Goal: Check status: Check status

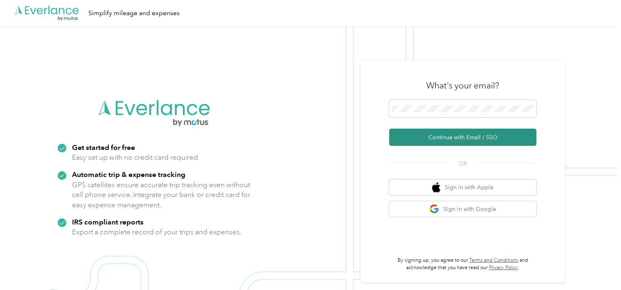
click at [458, 138] on button "Continue with Email / SSO" at bounding box center [462, 137] width 147 height 17
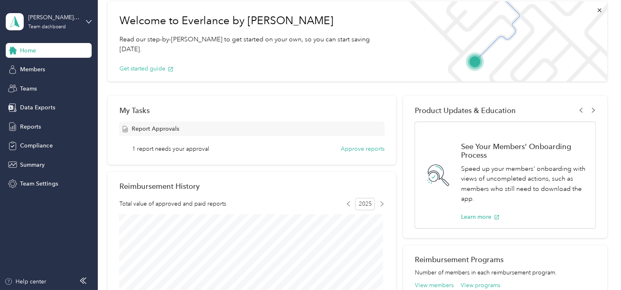
scroll to position [82, 0]
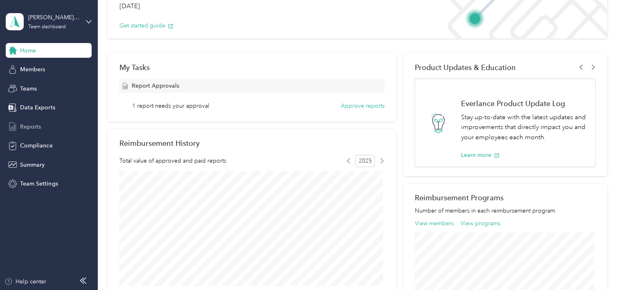
click at [31, 124] on span "Reports" at bounding box center [30, 126] width 21 height 9
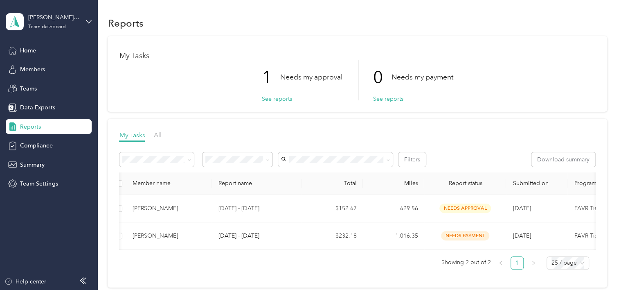
scroll to position [0, 4]
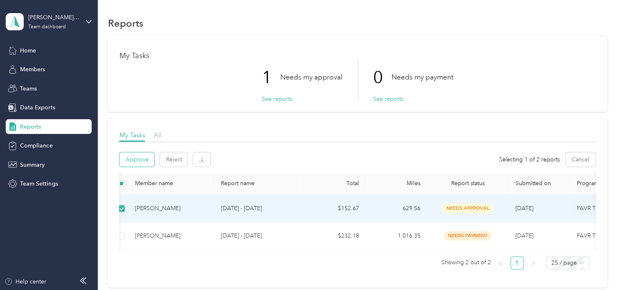
click at [143, 160] on button "Approve" at bounding box center [137, 159] width 35 height 14
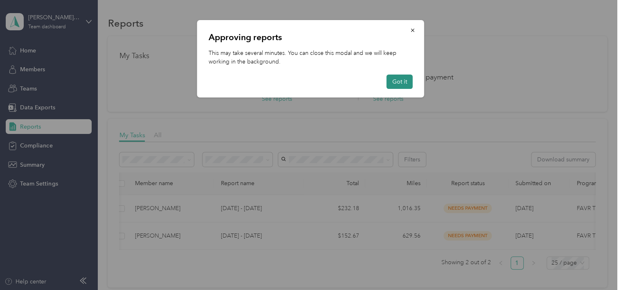
click at [398, 82] on button "Got it" at bounding box center [400, 81] width 26 height 14
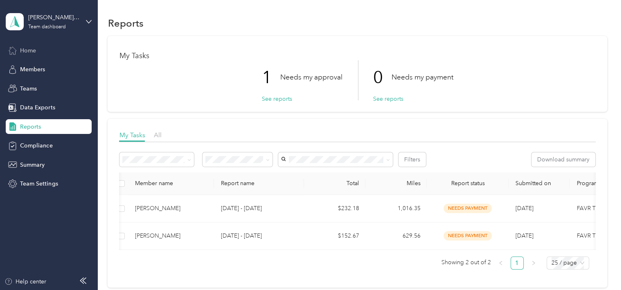
click at [27, 51] on span "Home" at bounding box center [28, 50] width 16 height 9
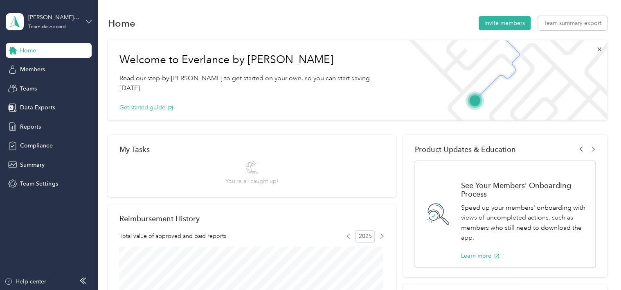
click at [87, 20] on icon at bounding box center [89, 22] width 6 height 6
click at [53, 80] on div "Personal dashboard" at bounding box center [138, 83] width 253 height 14
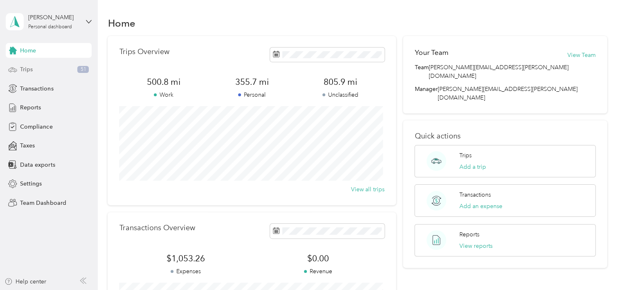
click at [25, 71] on span "Trips" at bounding box center [26, 69] width 13 height 9
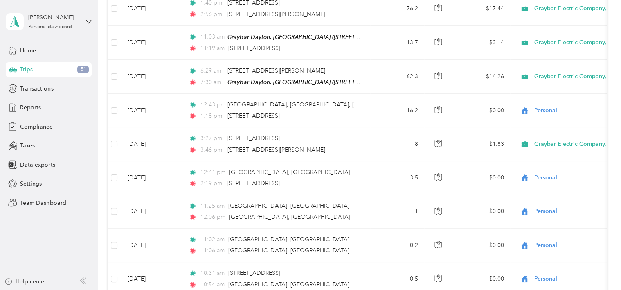
scroll to position [614, 0]
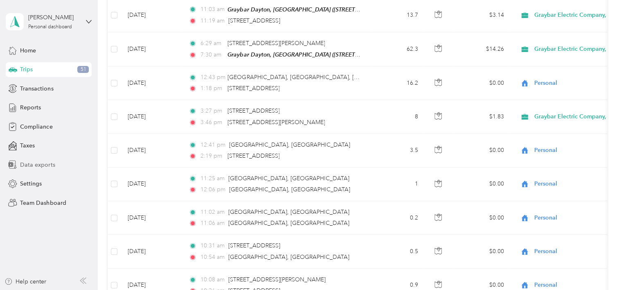
click at [43, 163] on span "Data exports" at bounding box center [37, 164] width 35 height 9
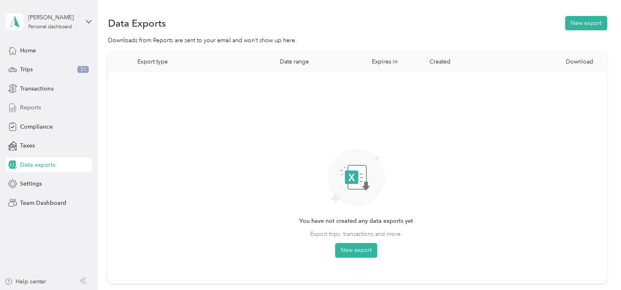
click at [36, 104] on span "Reports" at bounding box center [30, 107] width 21 height 9
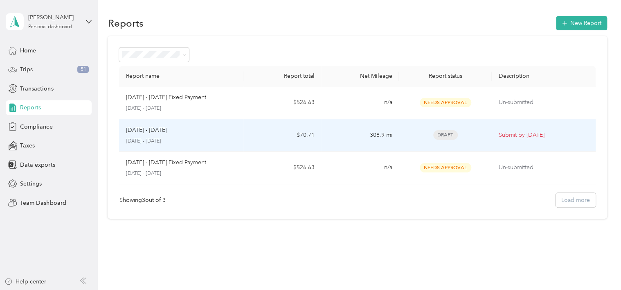
click at [258, 136] on td "$70.71" at bounding box center [283, 135] width 78 height 33
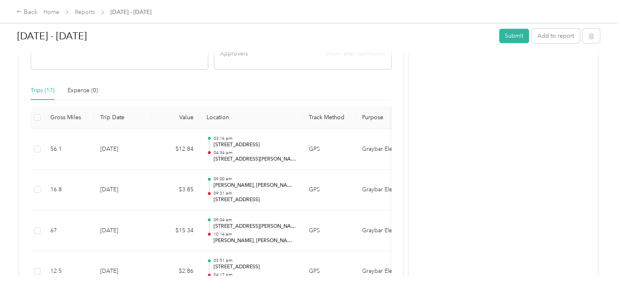
scroll to position [205, 0]
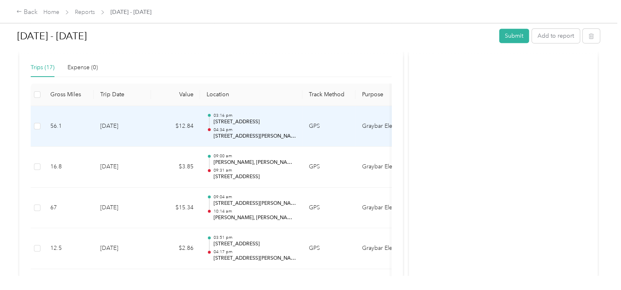
click at [161, 124] on td "$12.84" at bounding box center [175, 126] width 49 height 41
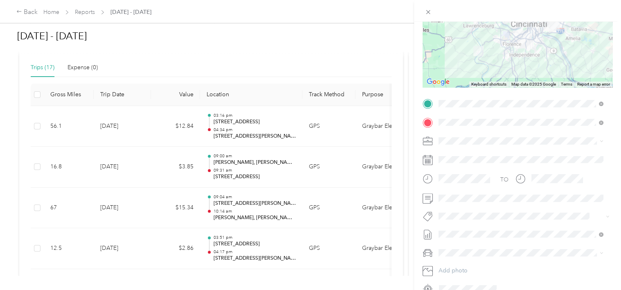
scroll to position [58, 0]
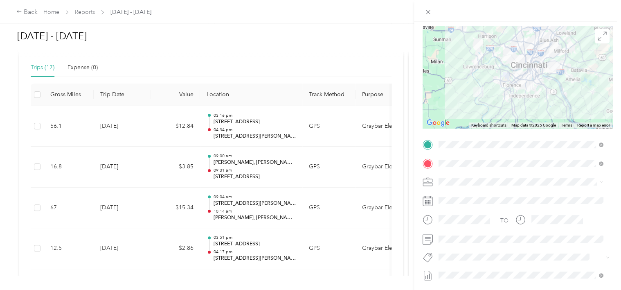
click at [2, 139] on div "Trip details Save This trip cannot be edited because it is either under review,…" at bounding box center [310, 145] width 621 height 290
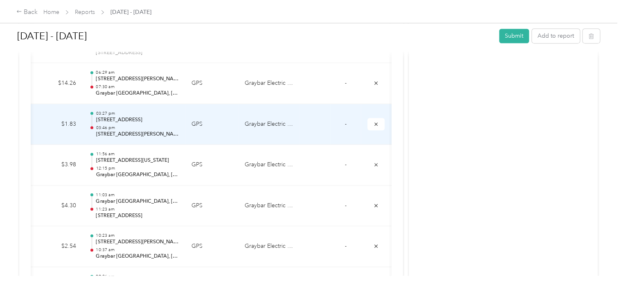
scroll to position [614, 0]
click at [373, 121] on icon "submit" at bounding box center [376, 124] width 6 height 6
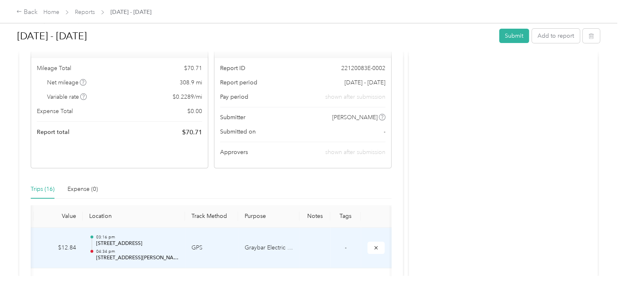
scroll to position [82, 0]
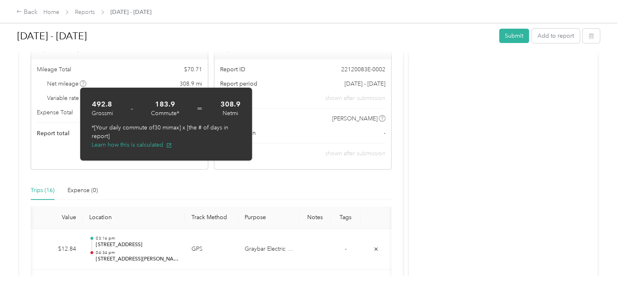
click at [83, 83] on icon at bounding box center [83, 83] width 4 height 4
click at [120, 146] on button "Learn how this is calculated" at bounding box center [132, 144] width 80 height 9
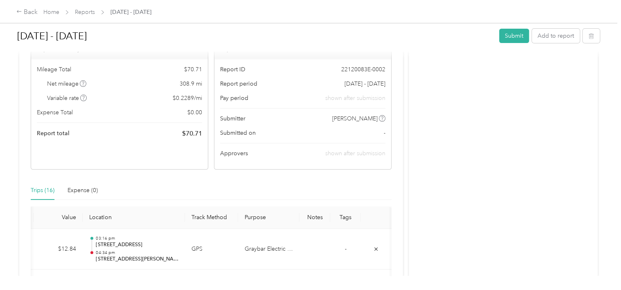
click at [80, 82] on span at bounding box center [83, 83] width 7 height 7
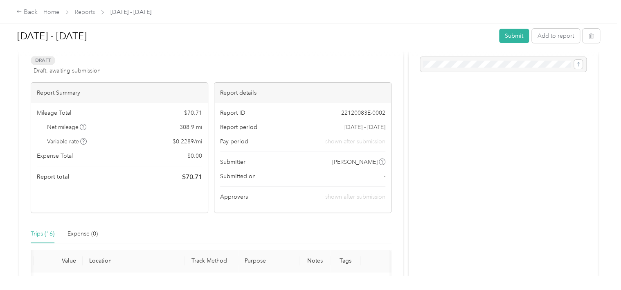
scroll to position [0, 0]
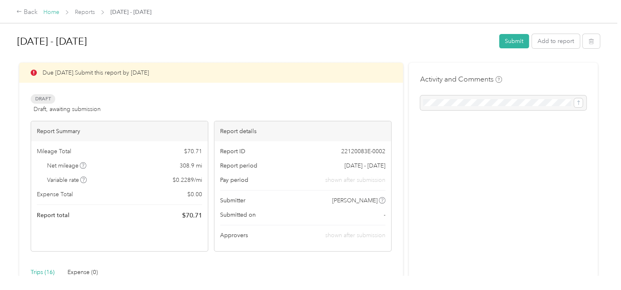
click at [51, 9] on link "Home" at bounding box center [51, 12] width 16 height 7
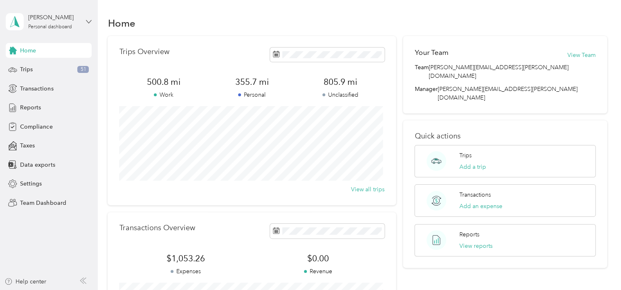
click at [88, 21] on icon at bounding box center [89, 22] width 6 height 6
click at [38, 67] on div "Team dashboard" at bounding box center [35, 67] width 44 height 9
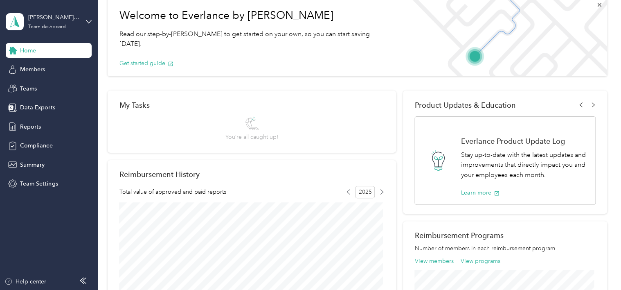
scroll to position [41, 0]
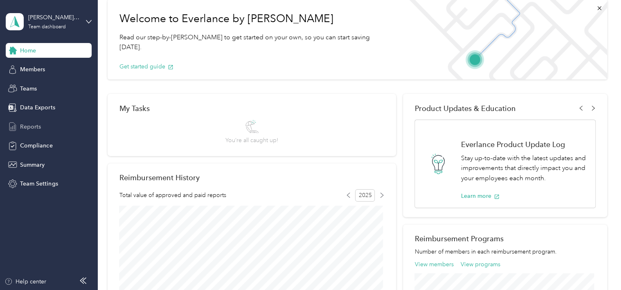
click at [38, 129] on span "Reports" at bounding box center [30, 126] width 21 height 9
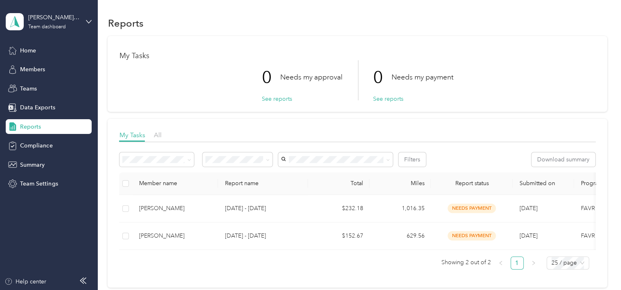
click at [88, 25] on div "[PERSON_NAME][EMAIL_ADDRESS][PERSON_NAME][DOMAIN_NAME] Team dashboard" at bounding box center [49, 21] width 86 height 29
click at [44, 87] on div "Personal dashboard" at bounding box center [138, 85] width 253 height 14
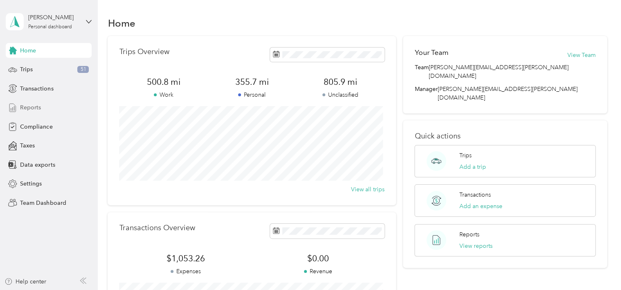
click at [33, 100] on div "Reports" at bounding box center [49, 107] width 86 height 15
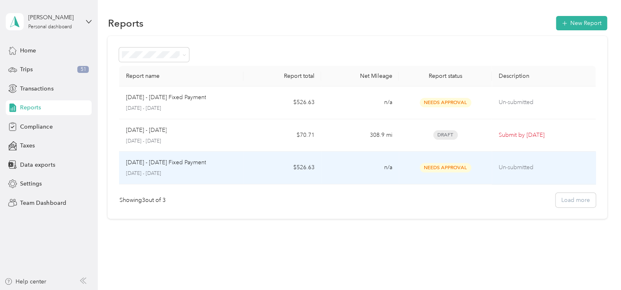
click at [361, 171] on td "n/a" at bounding box center [360, 167] width 78 height 33
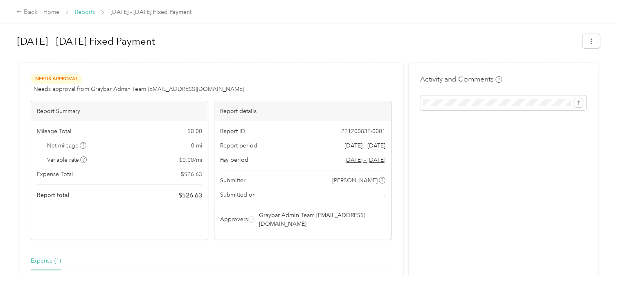
click at [82, 9] on link "Reports" at bounding box center [85, 12] width 20 height 7
